Goal: Find specific page/section: Find specific page/section

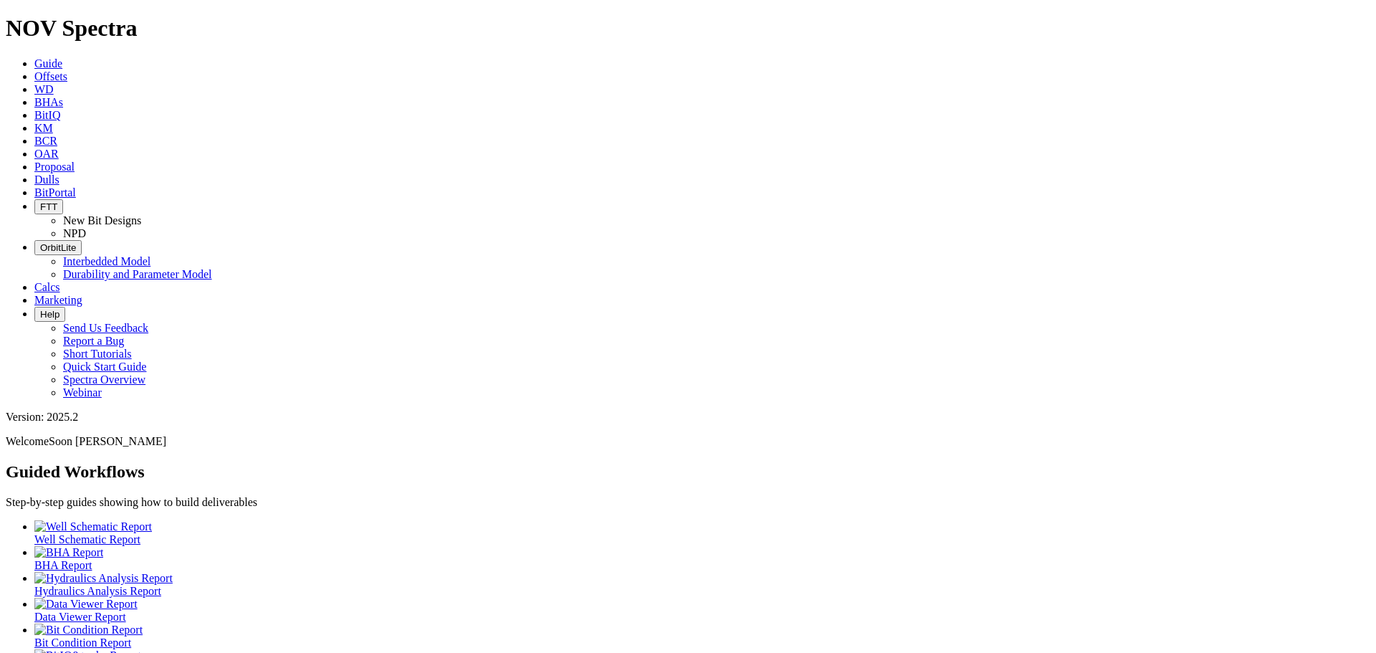
click at [76, 186] on span "BitPortal" at bounding box center [55, 192] width 42 height 12
